Goal: Information Seeking & Learning: Find specific page/section

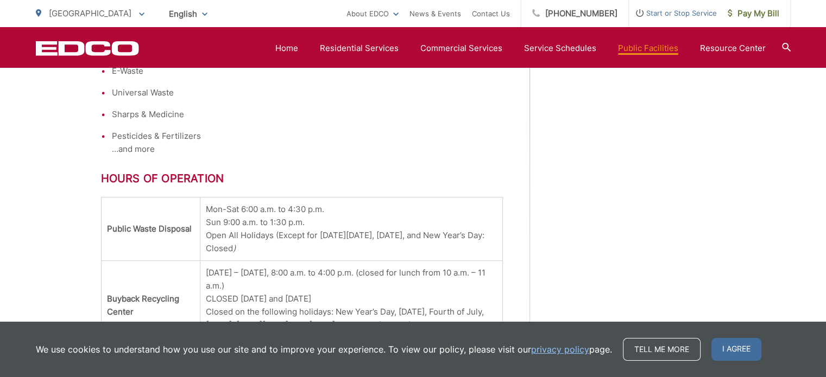
scroll to position [1123, 0]
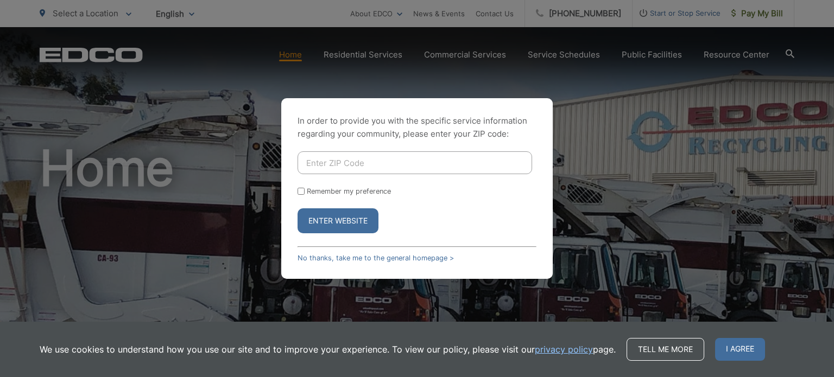
click at [325, 165] on input "Enter ZIP Code" at bounding box center [415, 163] width 235 height 23
type input "90815"
click at [344, 227] on button "Enter Website" at bounding box center [338, 221] width 81 height 25
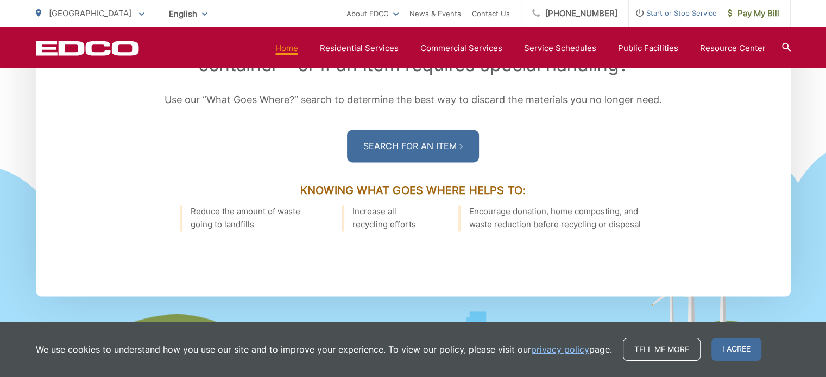
scroll to position [1846, 0]
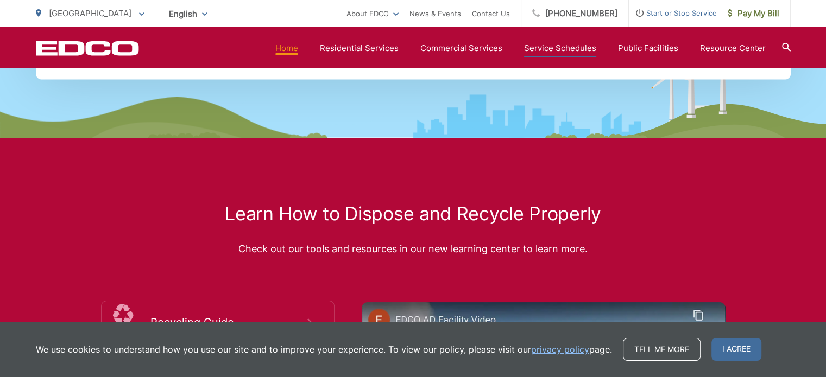
click at [556, 49] on link "Service Schedules" at bounding box center [560, 48] width 72 height 13
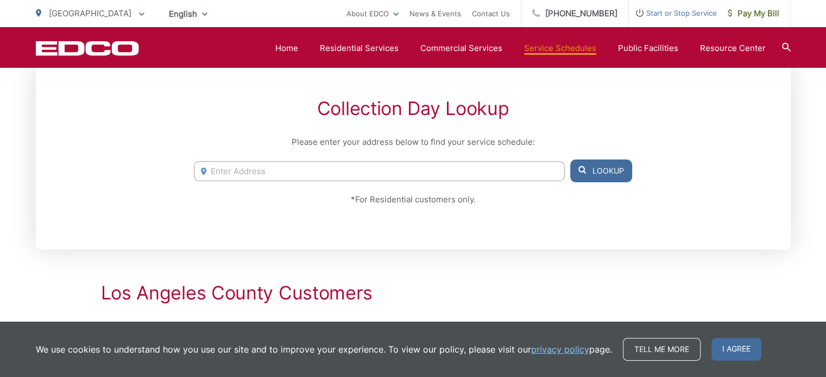
scroll to position [326, 0]
